Goal: Book appointment/travel/reservation

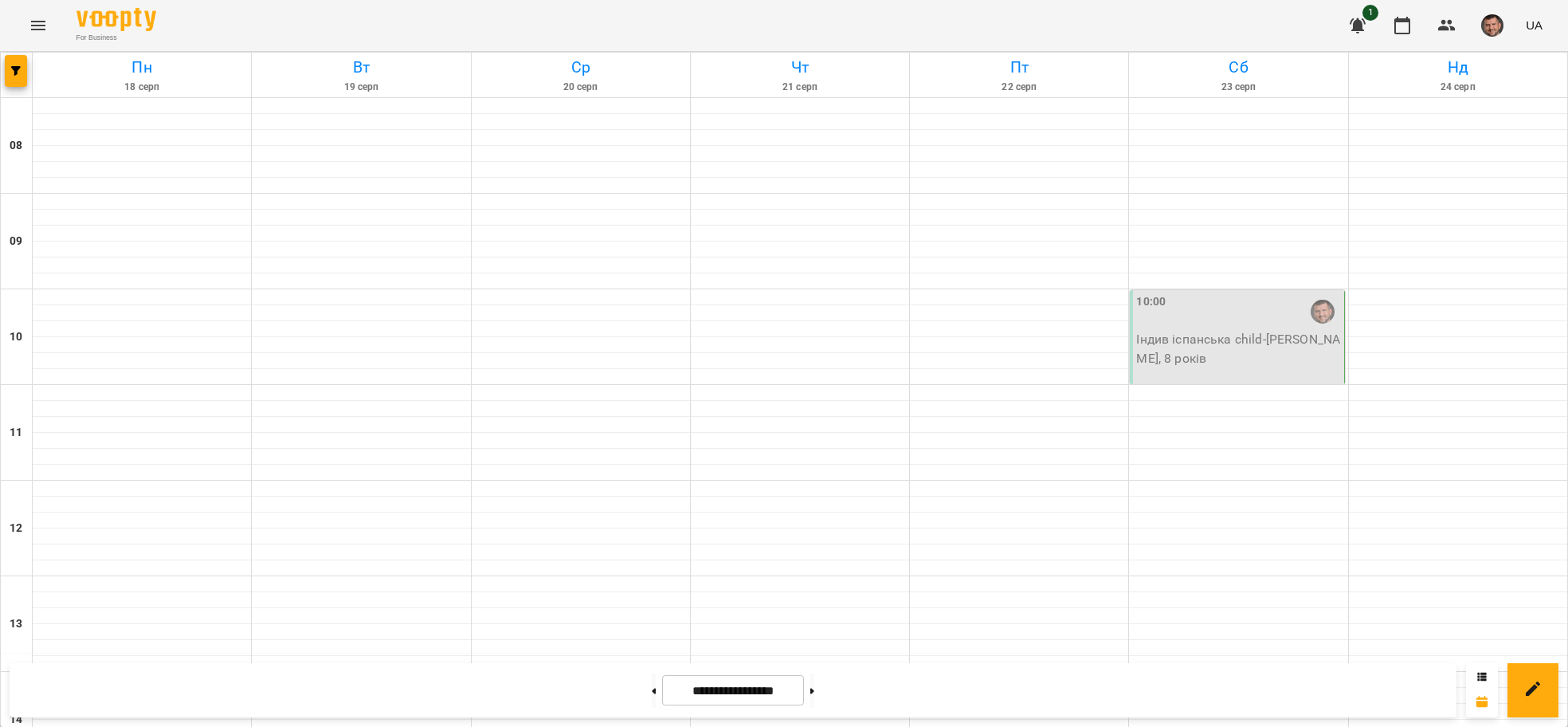
scroll to position [717, 0]
click at [651, 686] on button at bounding box center [653, 690] width 4 height 35
type input "**********"
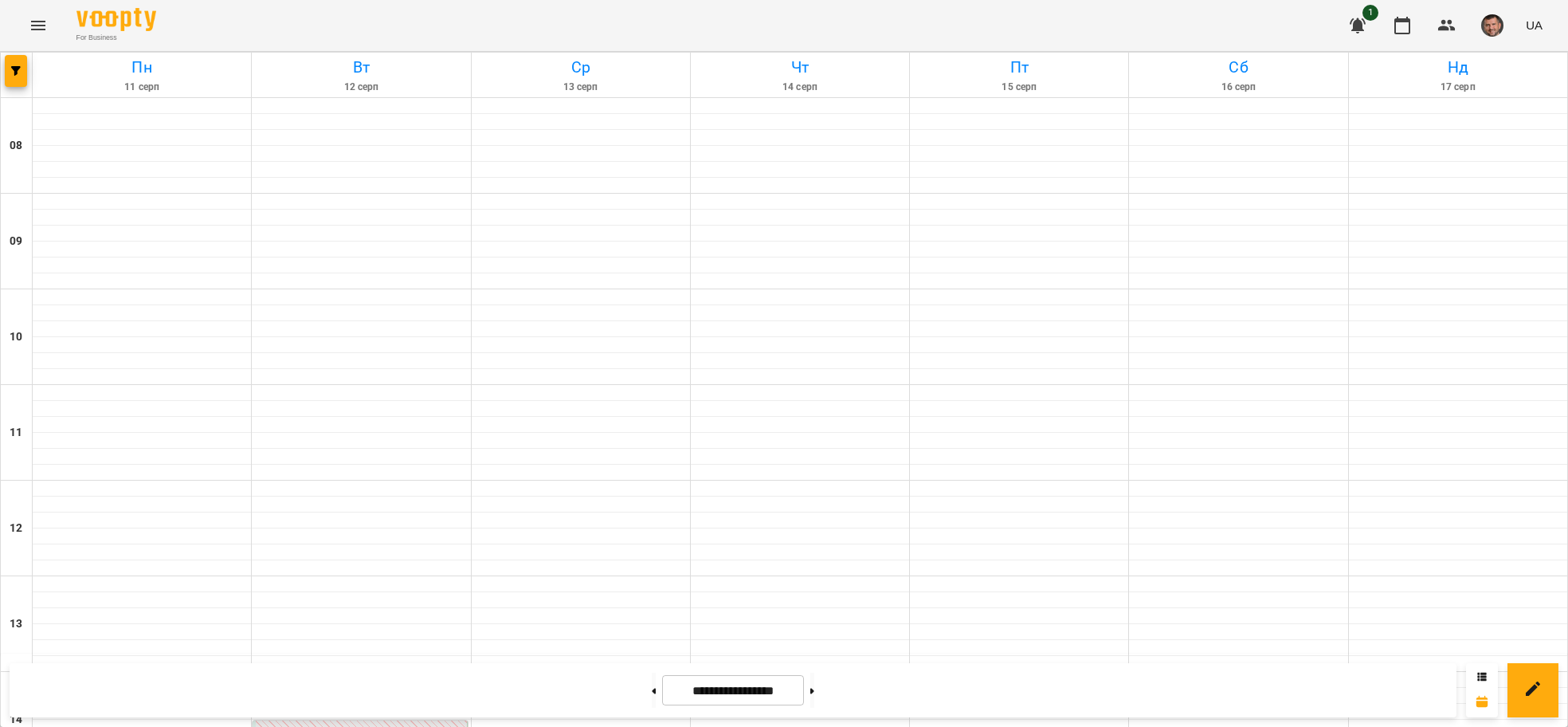
scroll to position [973, 0]
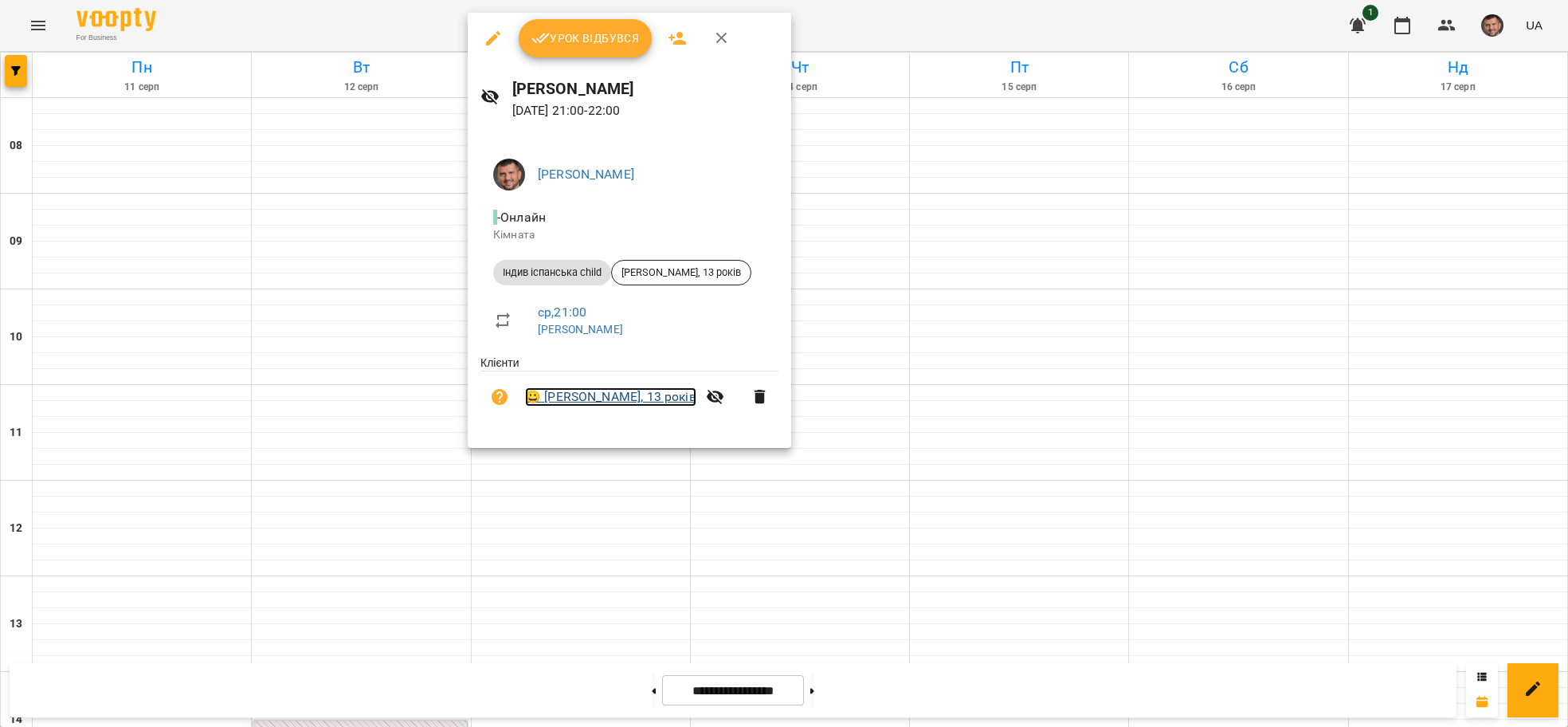
click at [583, 396] on link "😀 Олександр Двіжон, 13 років" at bounding box center [610, 396] width 171 height 19
click at [994, 158] on div at bounding box center [784, 363] width 1568 height 727
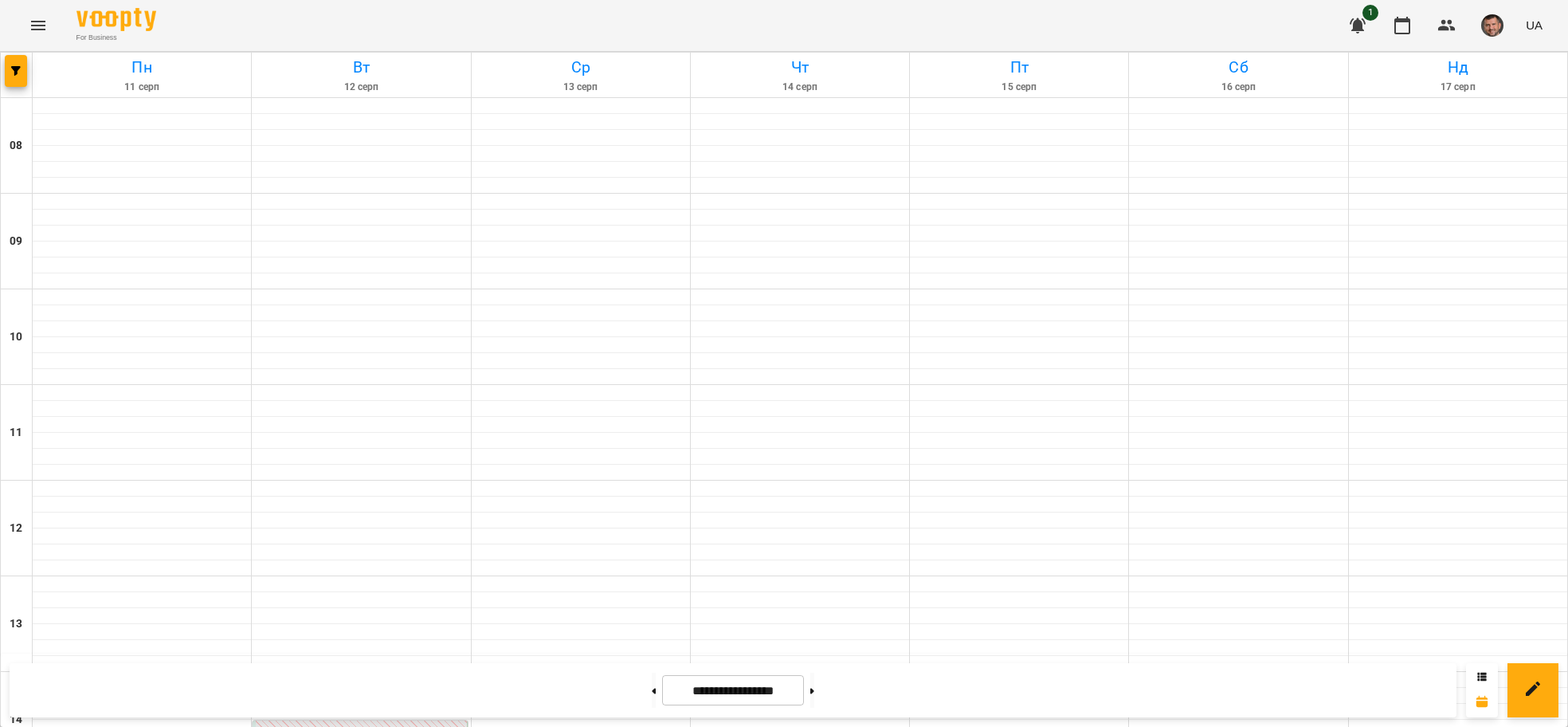
scroll to position [734, 0]
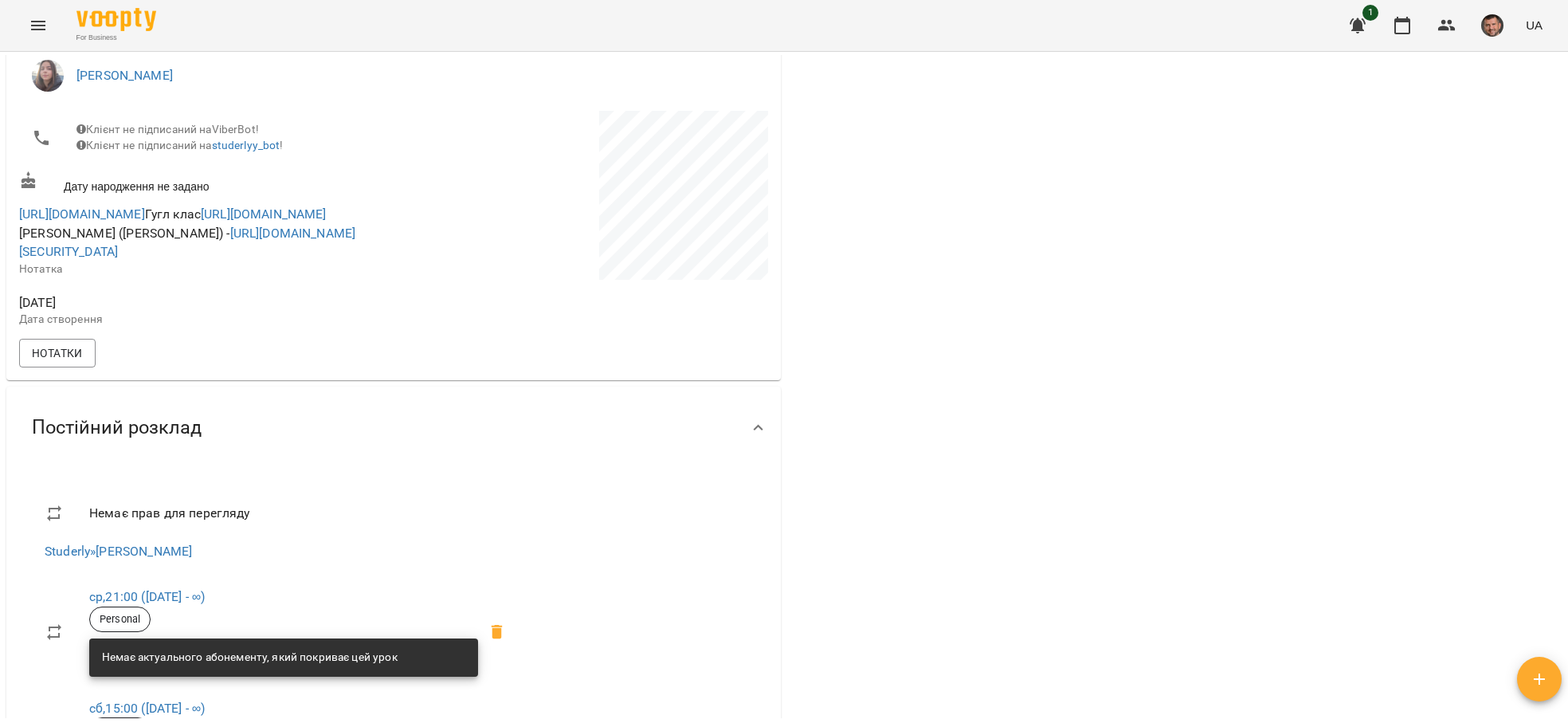
scroll to position [119, 0]
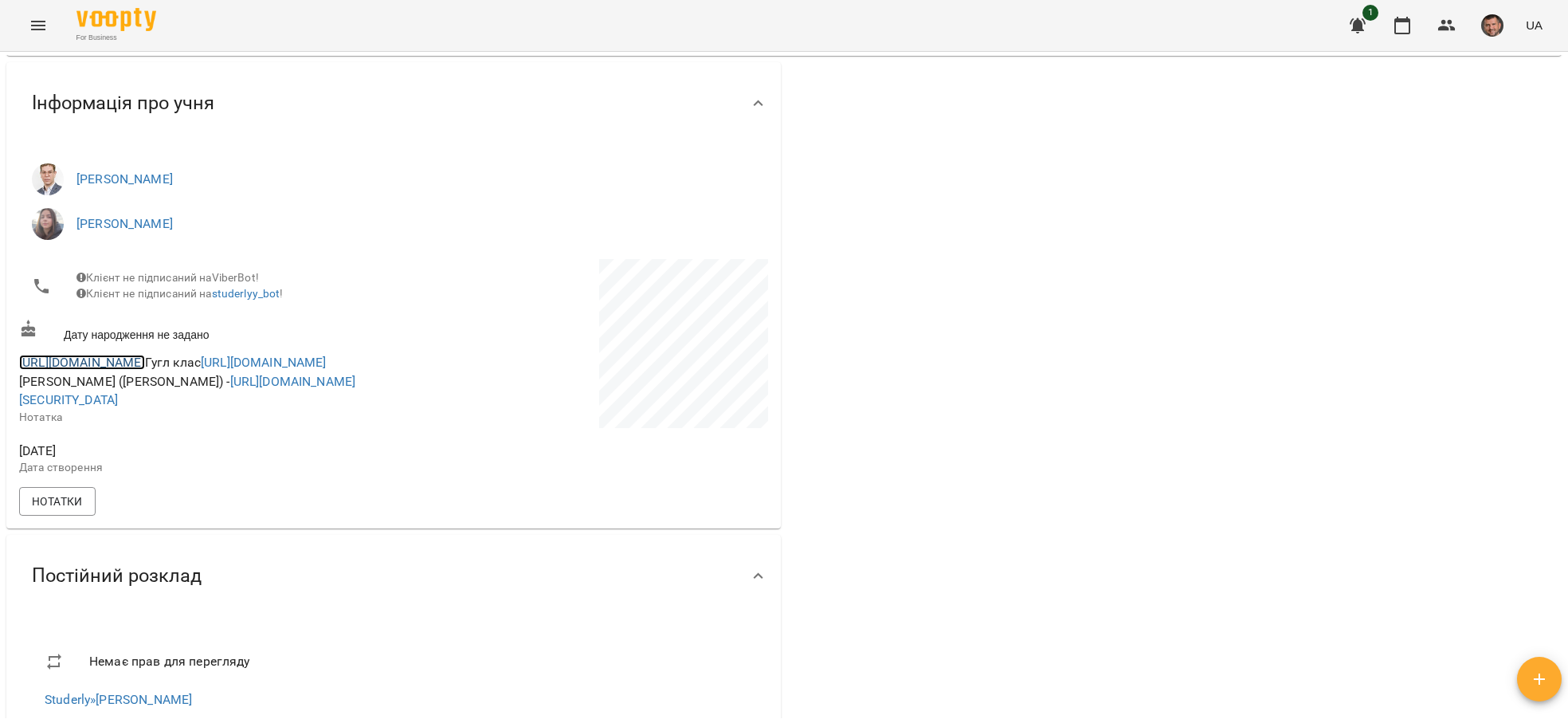
click at [111, 370] on link "[URL][DOMAIN_NAME]" at bounding box center [82, 362] width 126 height 15
